Goal: Navigation & Orientation: Understand site structure

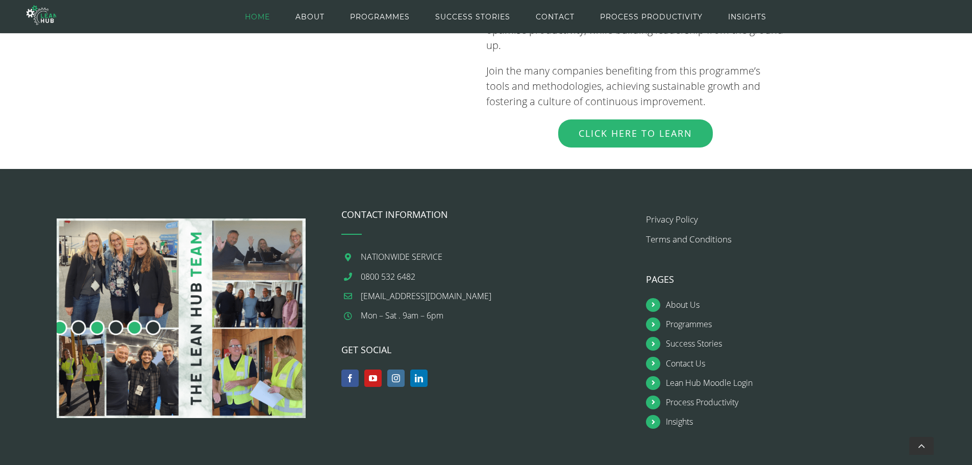
scroll to position [1218, 0]
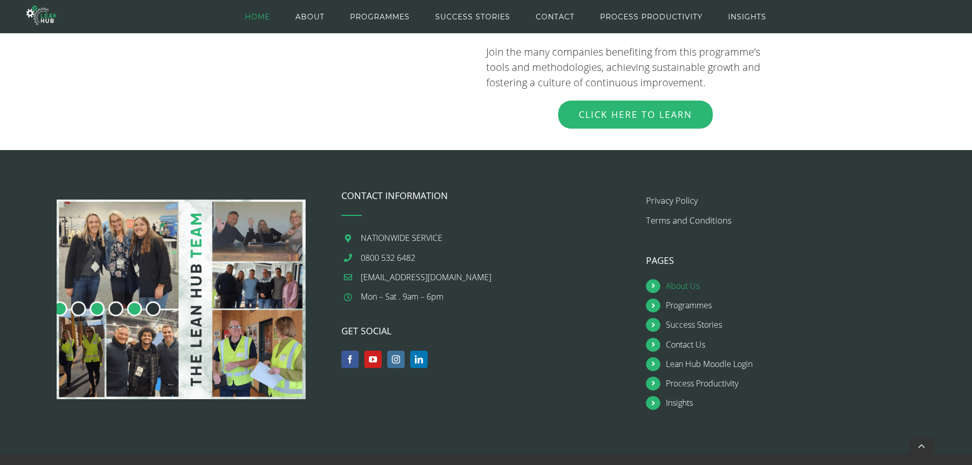
click at [686, 279] on link "About Us" at bounding box center [801, 286] width 270 height 14
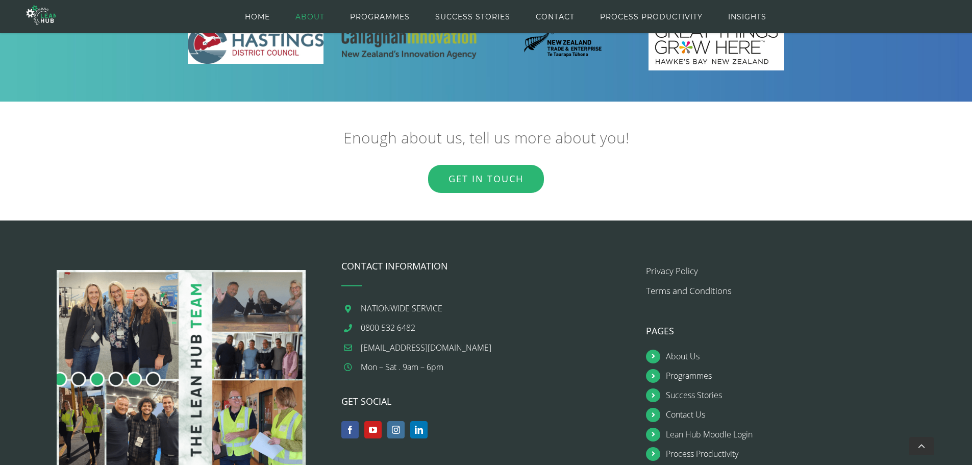
scroll to position [1507, 0]
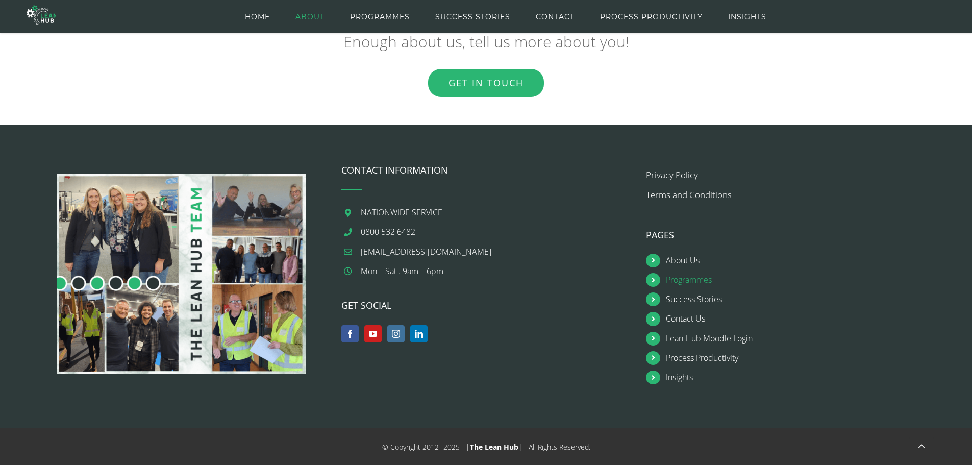
click at [691, 279] on link "Programmes" at bounding box center [801, 280] width 270 height 14
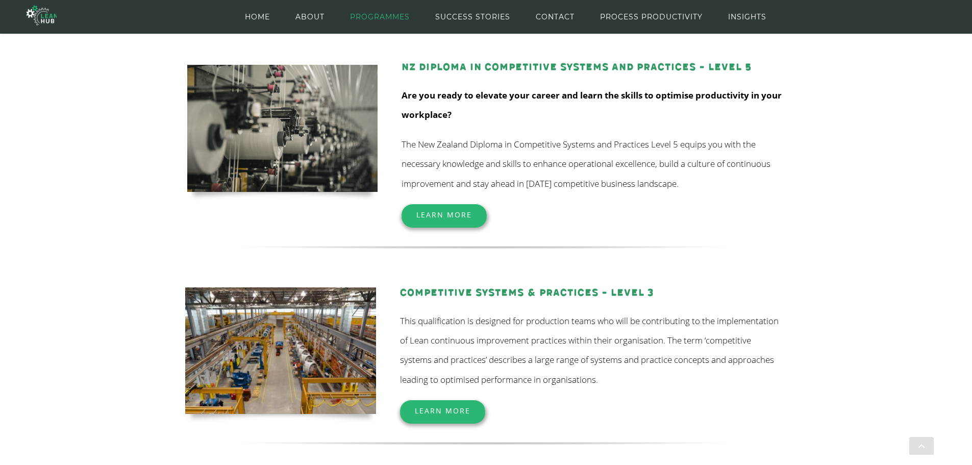
scroll to position [268, 0]
